Goal: Find specific page/section: Find specific page/section

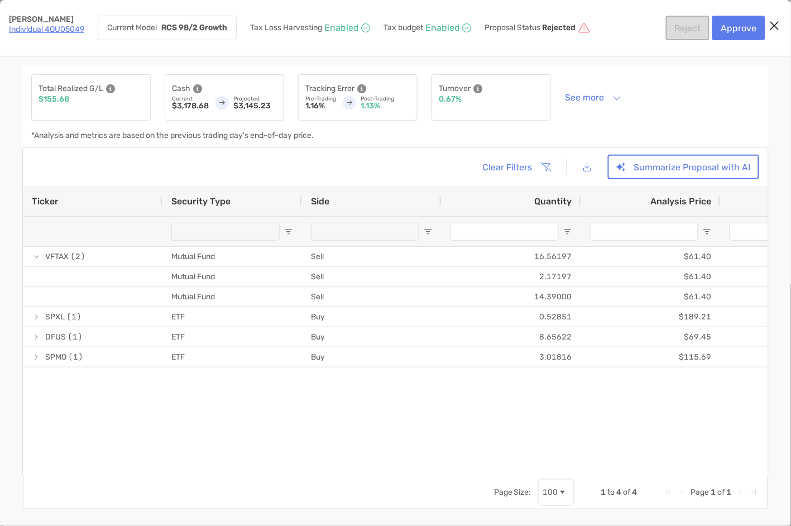
click at [779, 25] on icon "Close modal" at bounding box center [775, 25] width 10 height 13
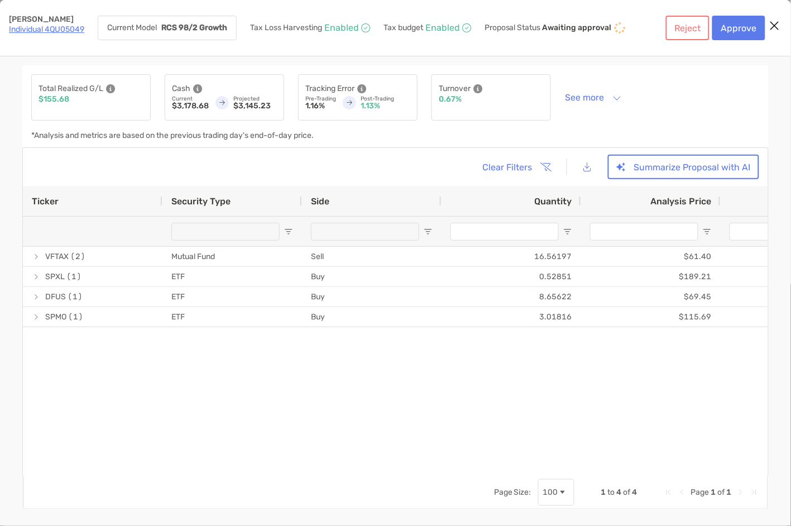
click at [778, 27] on icon "Close modal" at bounding box center [775, 25] width 10 height 13
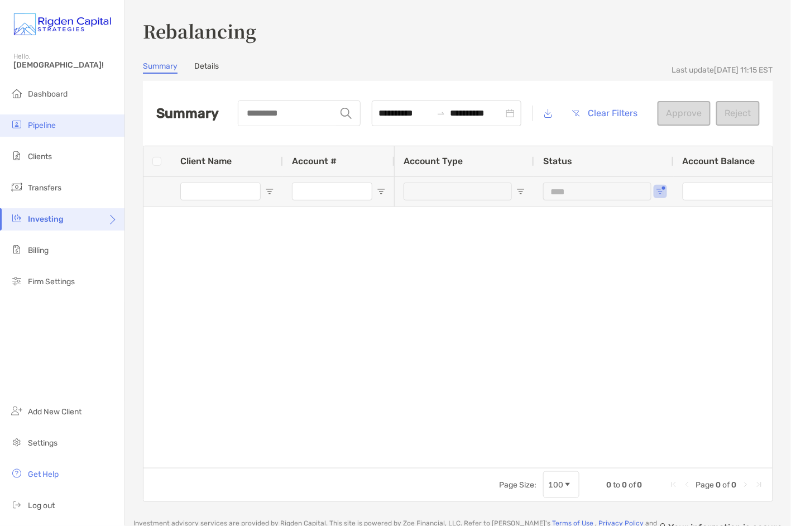
click at [49, 128] on span "Pipeline" at bounding box center [42, 125] width 28 height 9
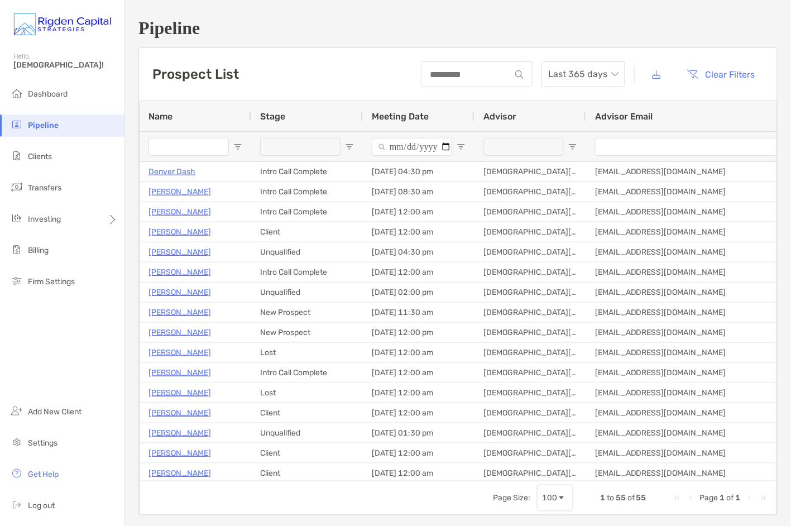
click at [185, 141] on input "Name Filter Input" at bounding box center [189, 147] width 80 height 18
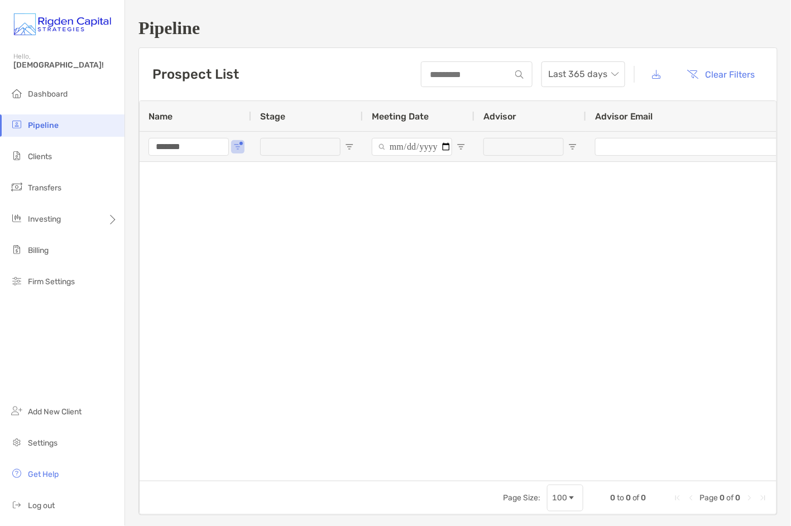
type input "*******"
click at [255, 209] on div at bounding box center [458, 321] width 637 height 319
click at [39, 160] on span "Clients" at bounding box center [40, 156] width 24 height 9
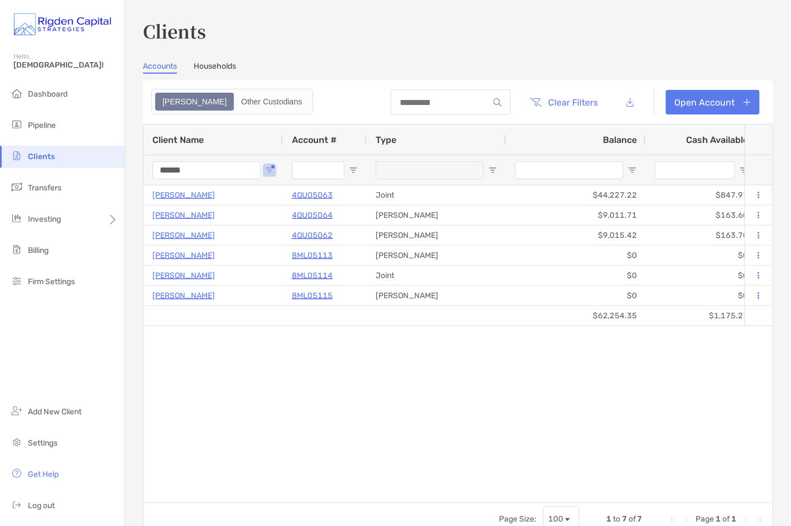
drag, startPoint x: 206, startPoint y: 172, endPoint x: 156, endPoint y: 171, distance: 49.7
click at [156, 171] on input "******" at bounding box center [206, 170] width 108 height 18
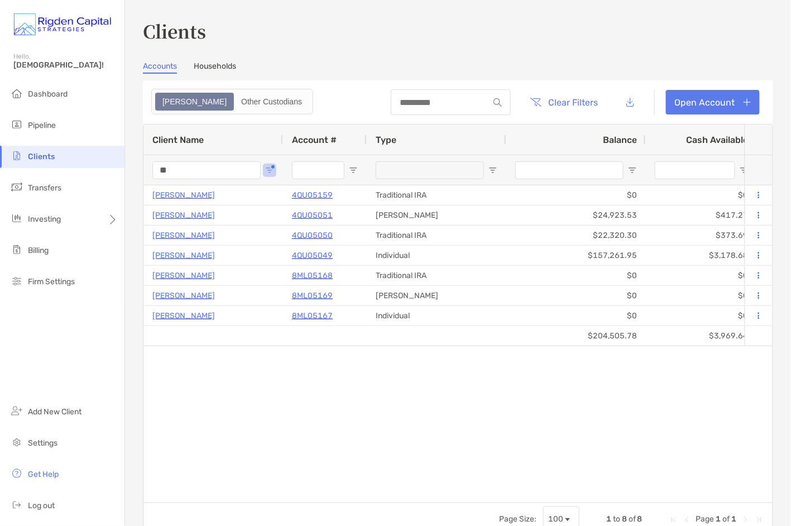
type input "*"
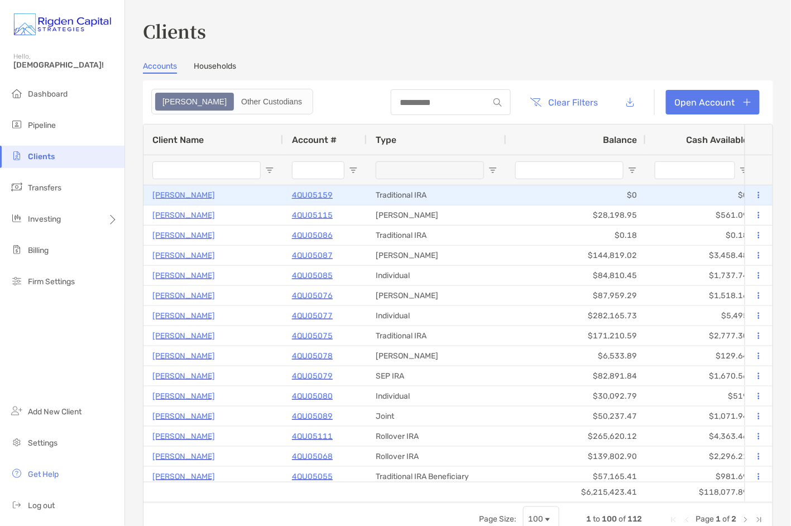
click at [197, 196] on p "Michael Mossbarger" at bounding box center [183, 195] width 63 height 14
